Goal: Task Accomplishment & Management: Use online tool/utility

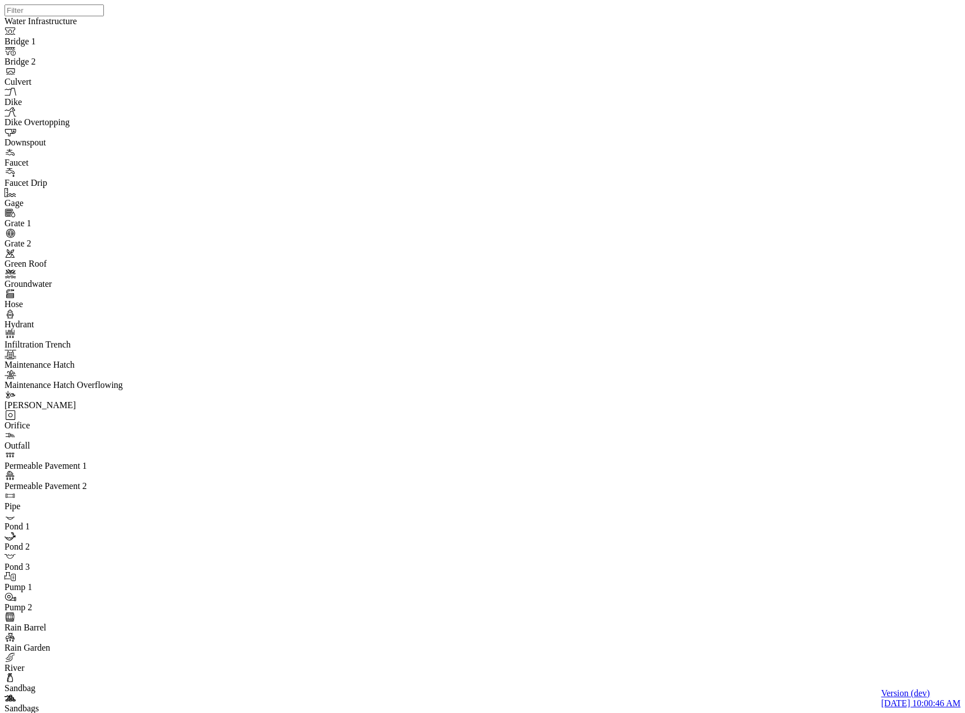
drag, startPoint x: 360, startPoint y: 263, endPoint x: 354, endPoint y: 263, distance: 6.2
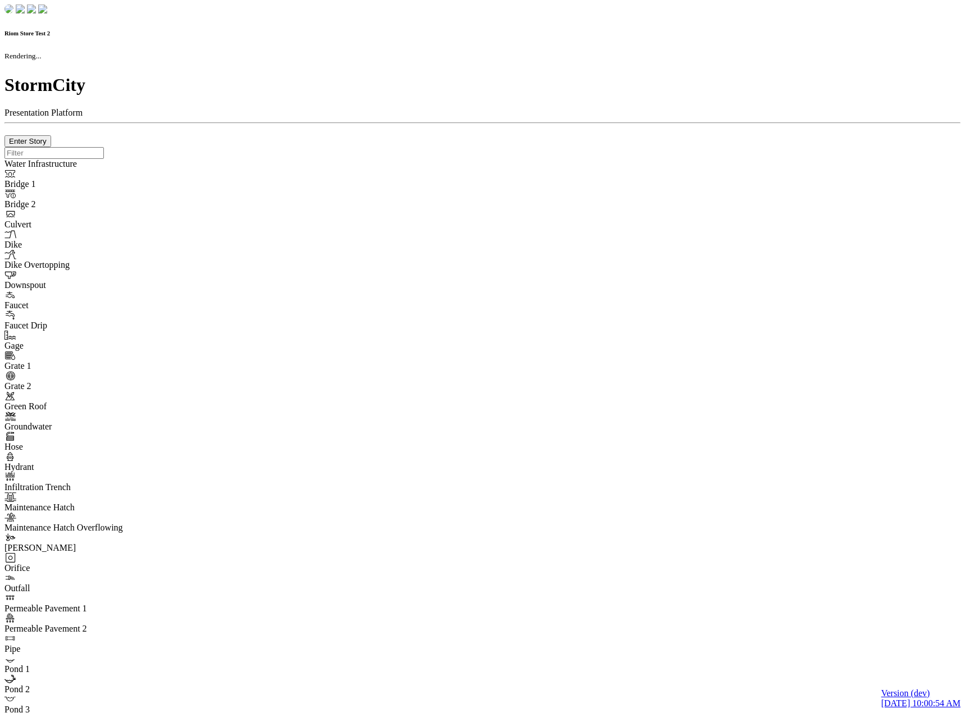
checkbox input "true"
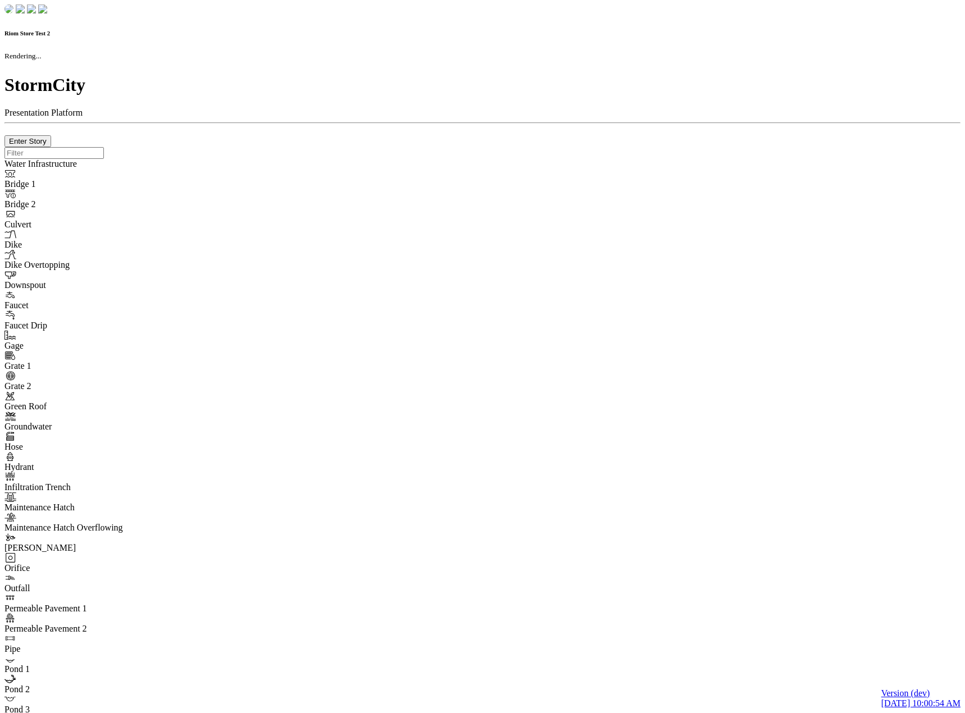
type input "0m"
type textarea "Depth = 0"
checkbox input "true"
select select "CIRCLE"
type input "7"
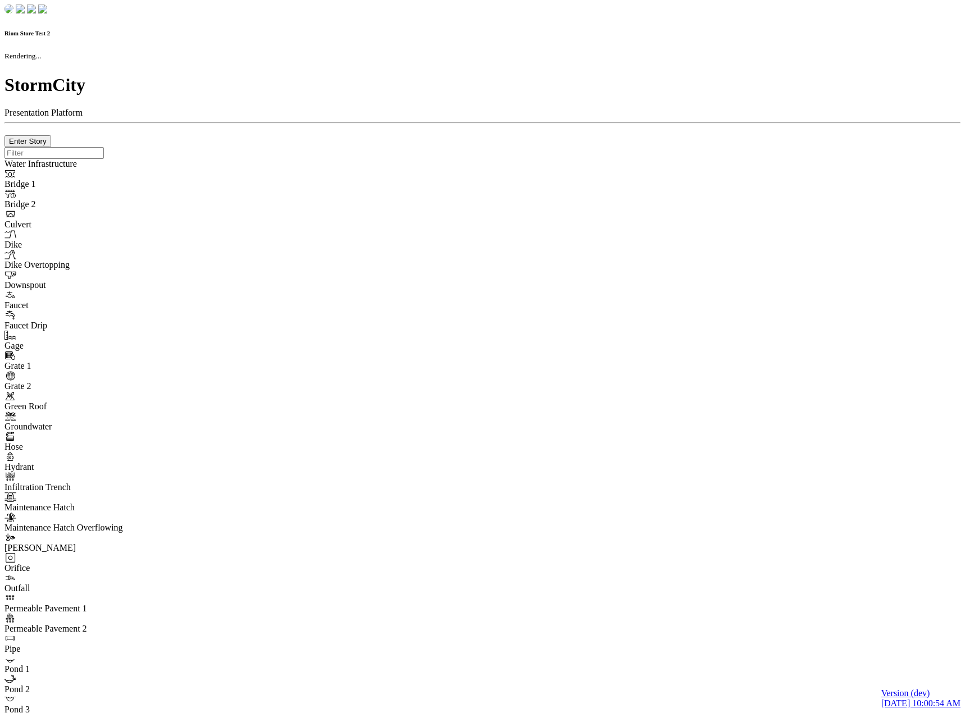
checkbox input "true"
type input "0"
type textarea "<i class="far fa-building"></i>"
select select "None"
type input "7"
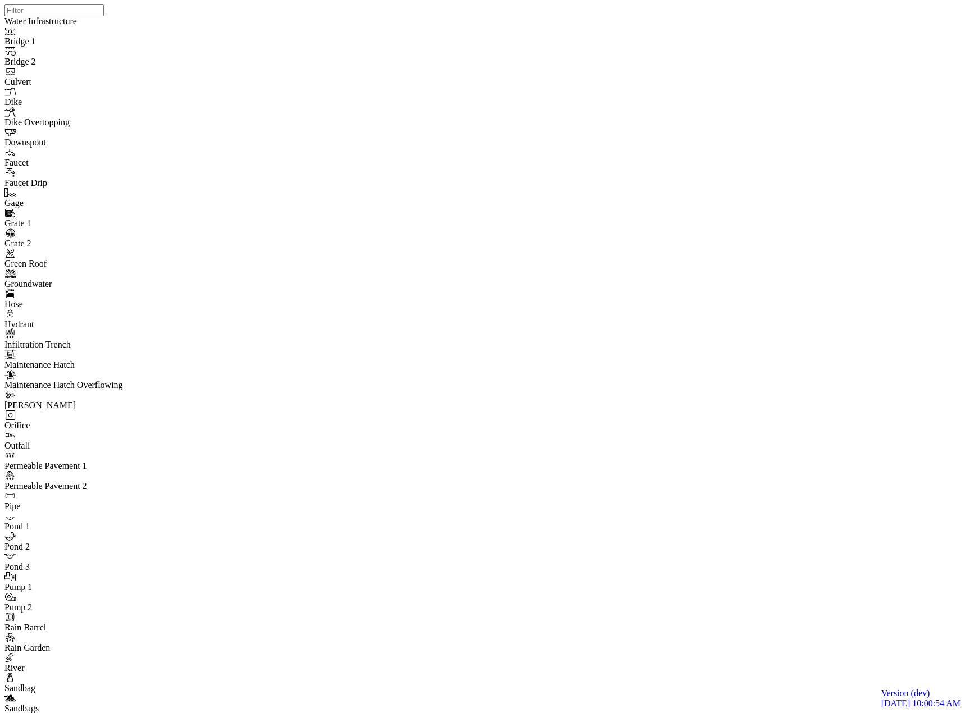
click at [542, 198] on div "JC JC JC JC JC JC" at bounding box center [486, 342] width 965 height 684
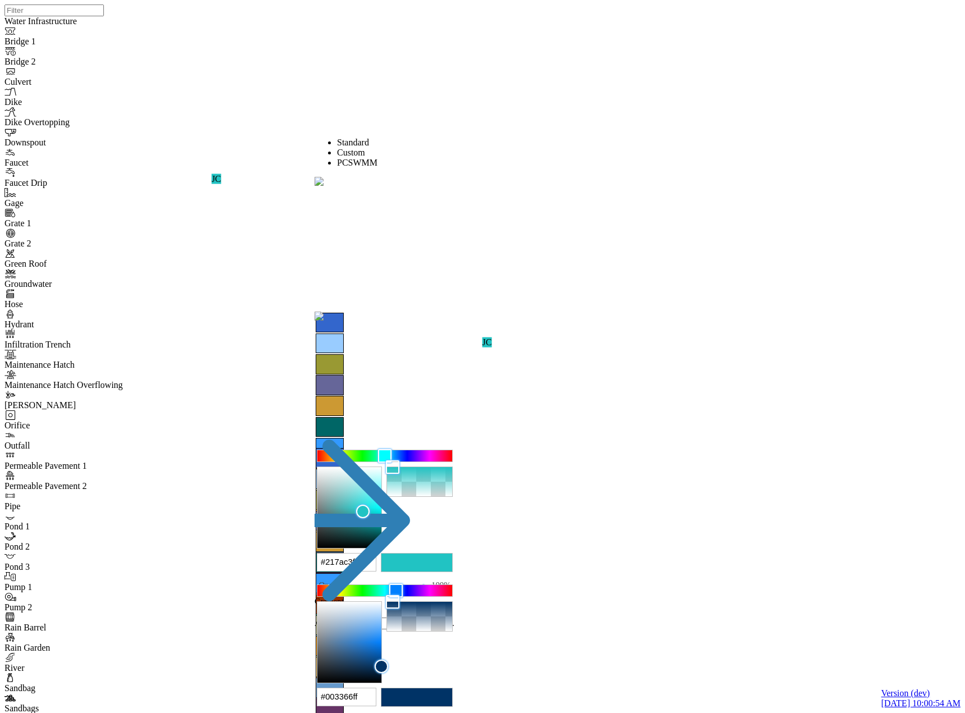
click at [405, 450] on div at bounding box center [384, 455] width 135 height 11
click at [401, 449] on div at bounding box center [394, 455] width 13 height 13
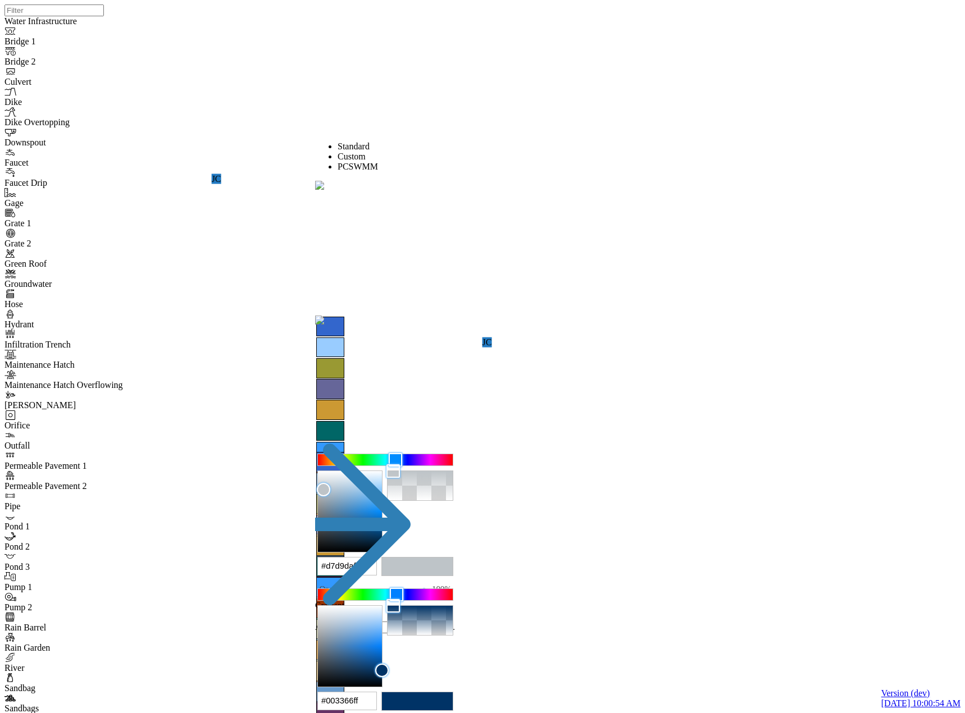
drag, startPoint x: 355, startPoint y: 210, endPoint x: 334, endPoint y: 201, distance: 23.2
click at [333, 471] on div at bounding box center [350, 511] width 64 height 81
click at [327, 467] on div at bounding box center [319, 473] width 13 height 13
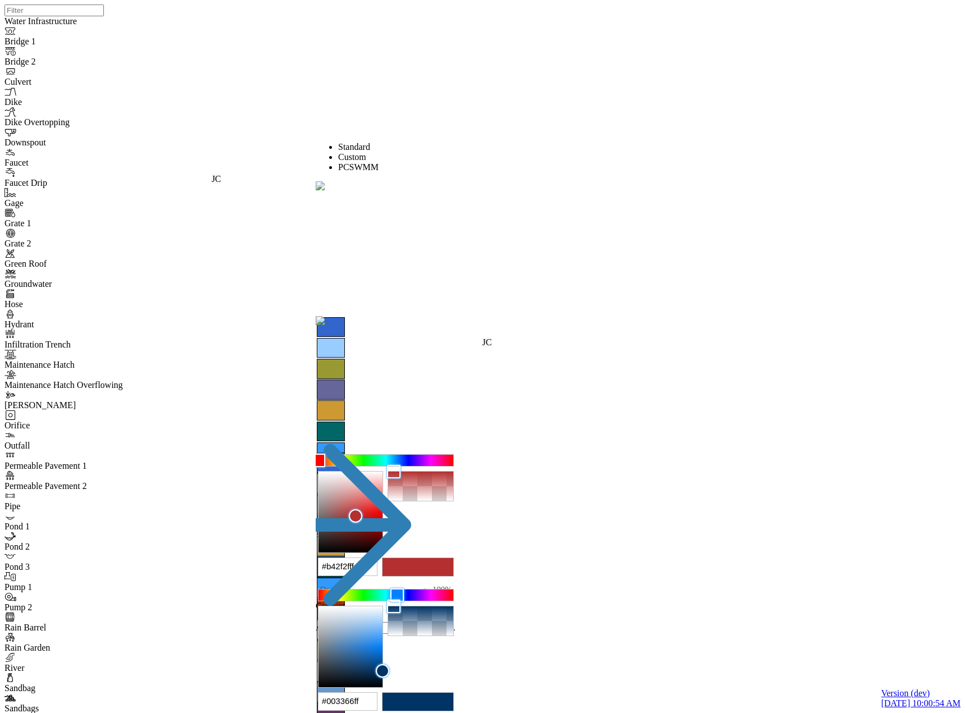
drag, startPoint x: 389, startPoint y: 227, endPoint x: 408, endPoint y: 234, distance: 19.5
click at [382, 472] on div at bounding box center [350, 512] width 64 height 81
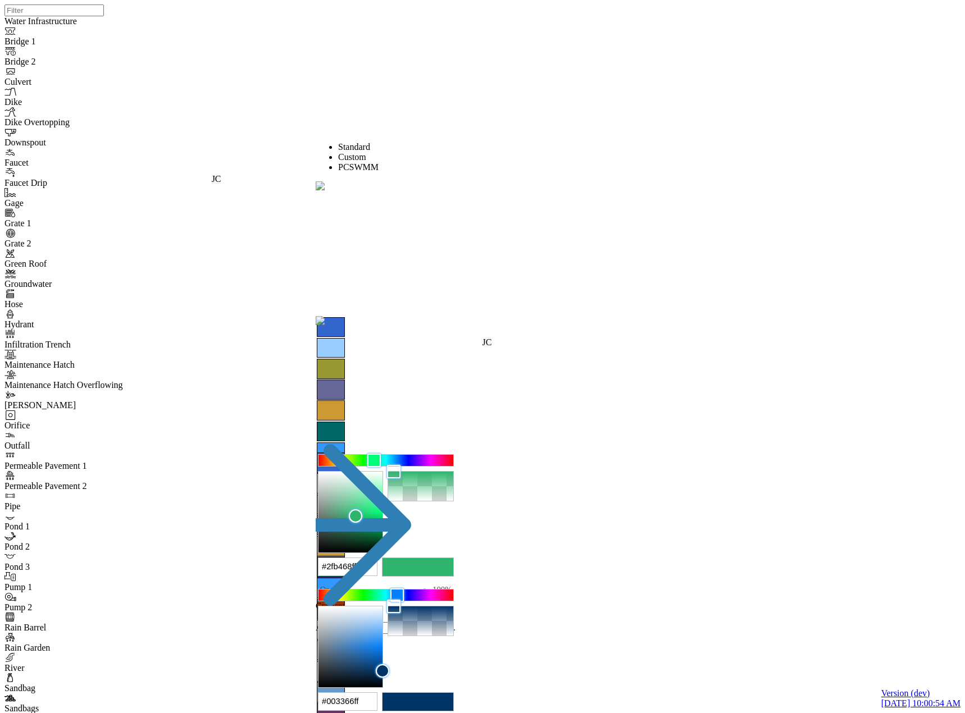
type input "#2fb464ff"
drag, startPoint x: 377, startPoint y: 178, endPoint x: 383, endPoint y: 178, distance: 6.2
click at [383, 455] on div at bounding box center [385, 460] width 135 height 11
drag, startPoint x: 658, startPoint y: 54, endPoint x: 636, endPoint y: 160, distance: 108.5
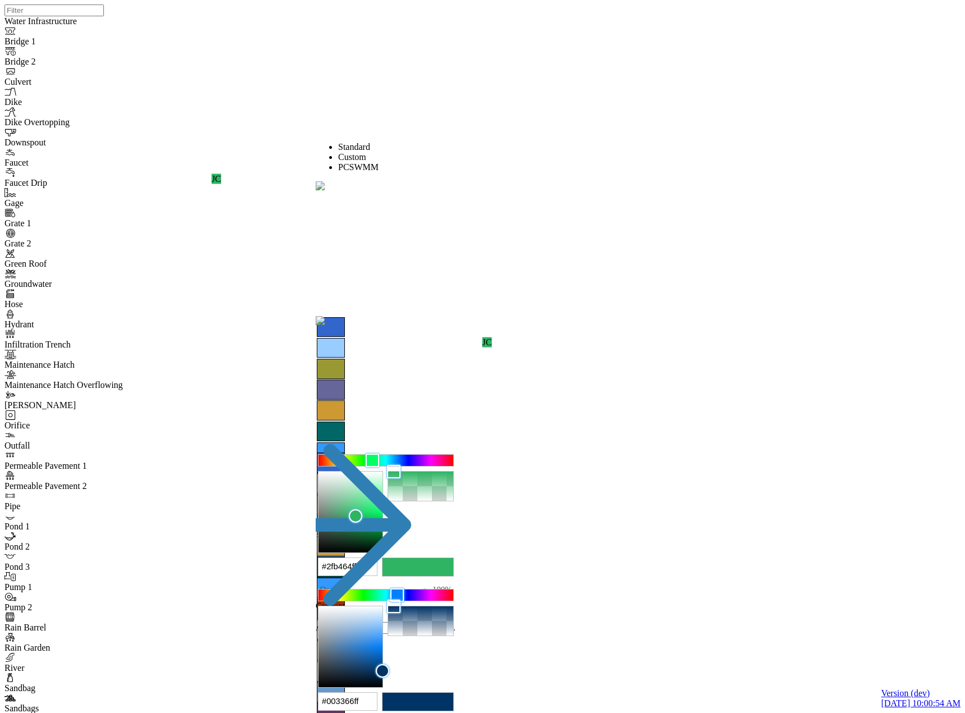
click at [480, 355] on div "JC JC JC JC JC JC" at bounding box center [486, 342] width 965 height 684
